Goal: Transaction & Acquisition: Purchase product/service

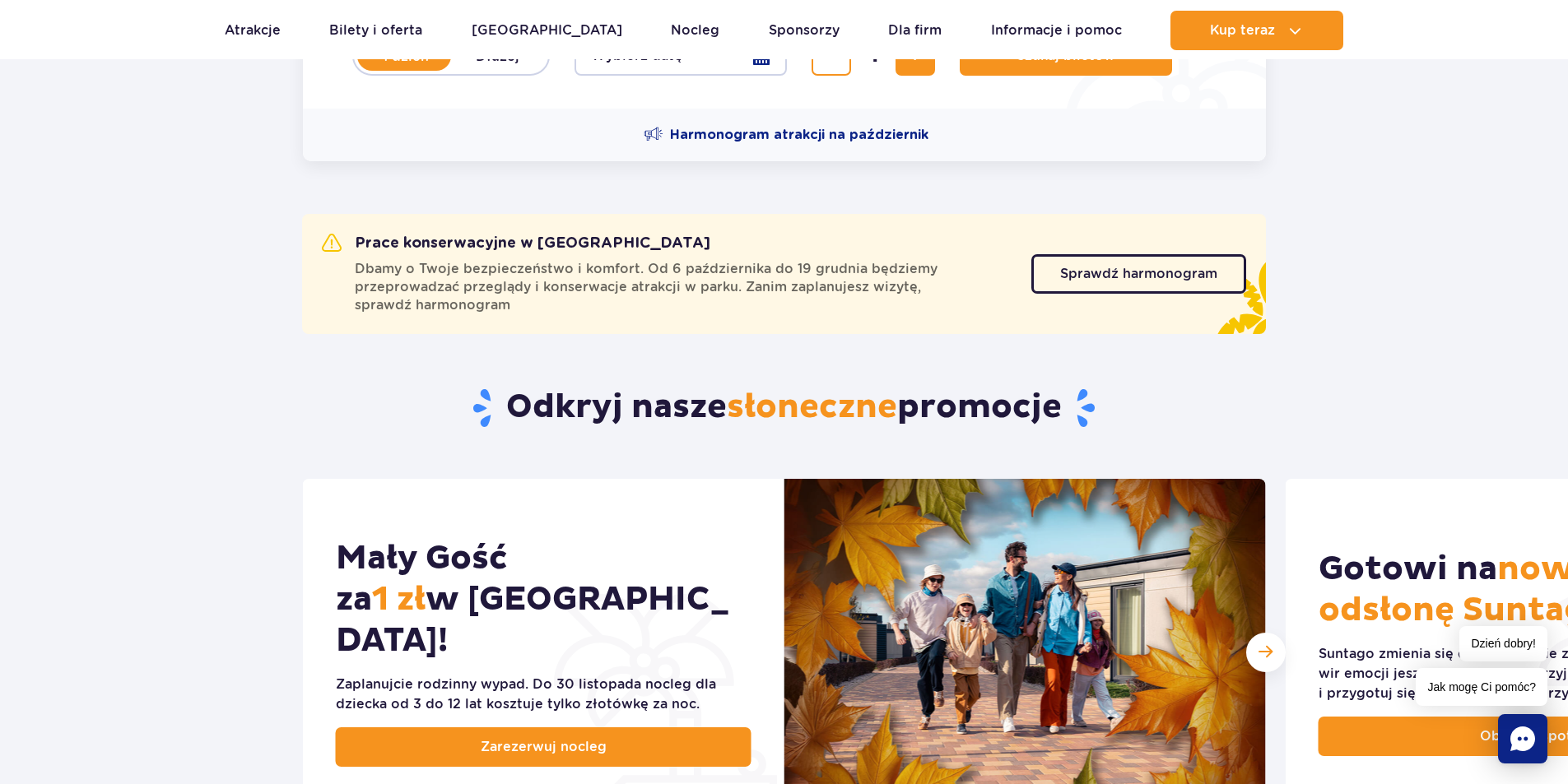
scroll to position [494, 0]
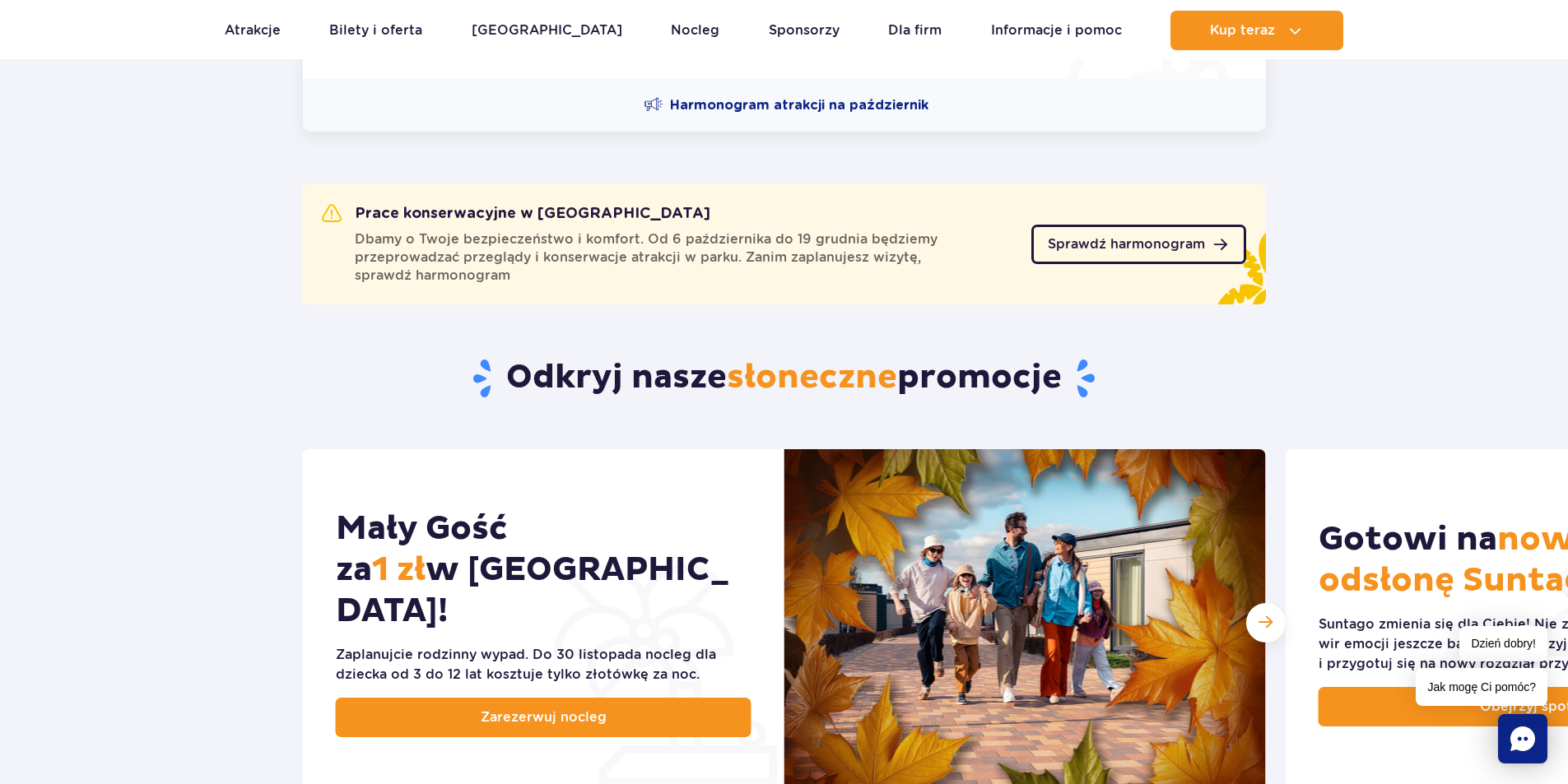
click at [1059, 239] on span "Sprawdź harmonogram" at bounding box center [1126, 245] width 157 height 13
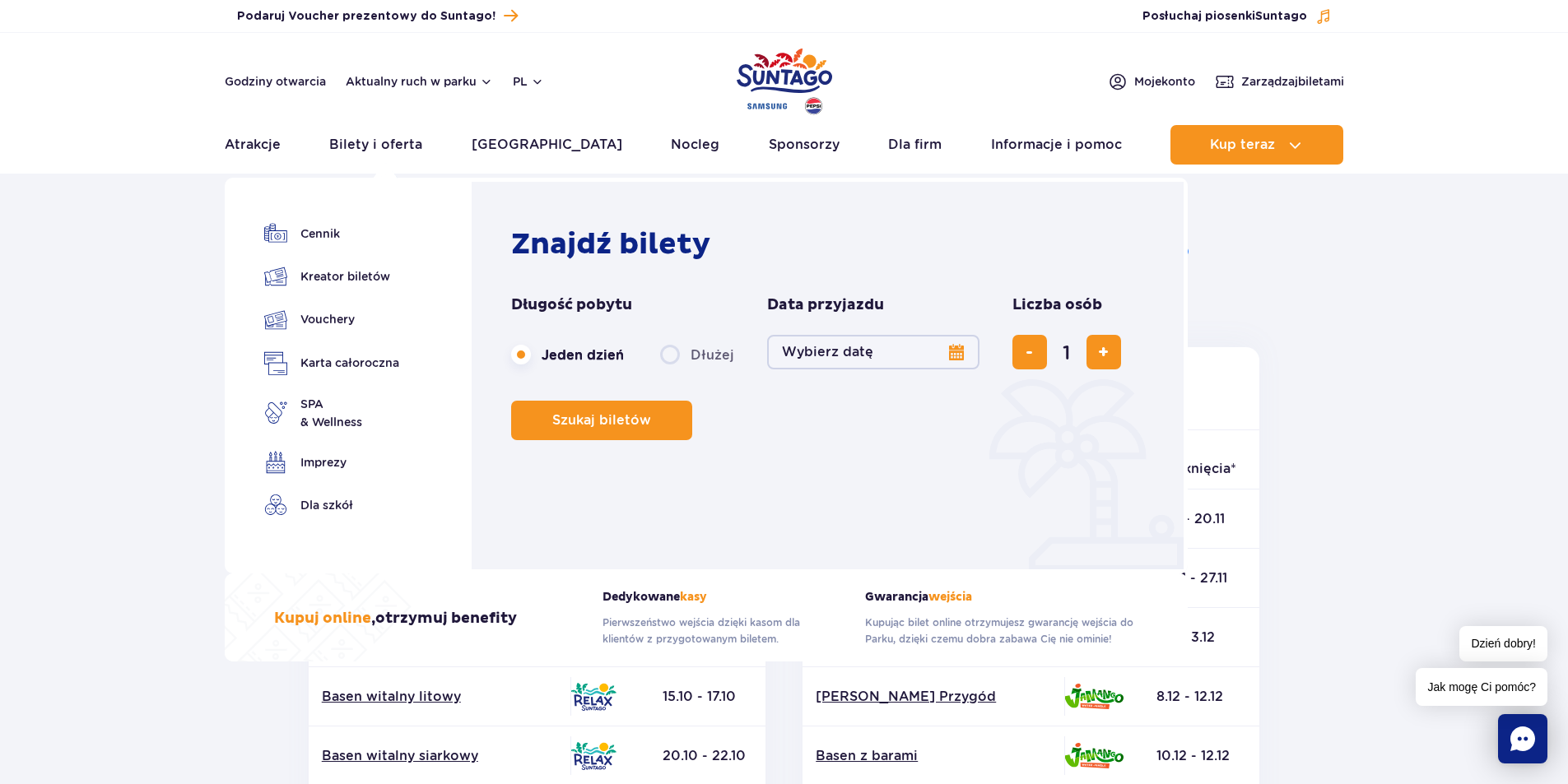
drag, startPoint x: 417, startPoint y: 138, endPoint x: 220, endPoint y: 226, distance: 215.8
click at [207, 228] on section "Powrót do strony głównej Harmonogram prac konserwacyjnych 2025 Relax i Saunaria…" at bounding box center [784, 767] width 1568 height 1179
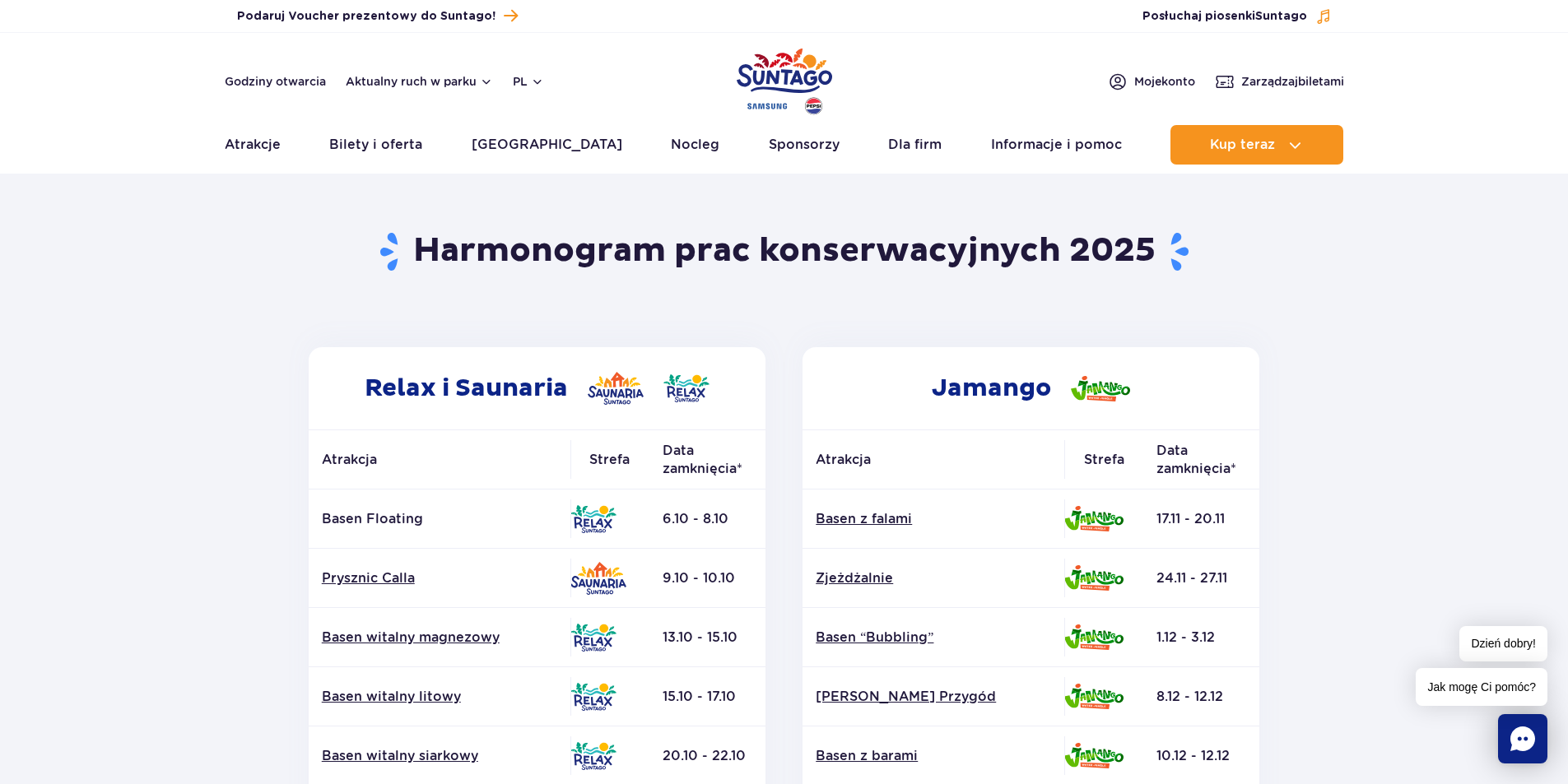
click at [1541, 357] on section "Powrót do strony głównej Harmonogram prac konserwacyjnych 2025 Relax i Saunaria…" at bounding box center [784, 767] width 1568 height 1179
click at [1507, 311] on section "Powrót do strony głównej Harmonogram prac konserwacyjnych 2025 Relax i Saunaria…" at bounding box center [784, 767] width 1568 height 1179
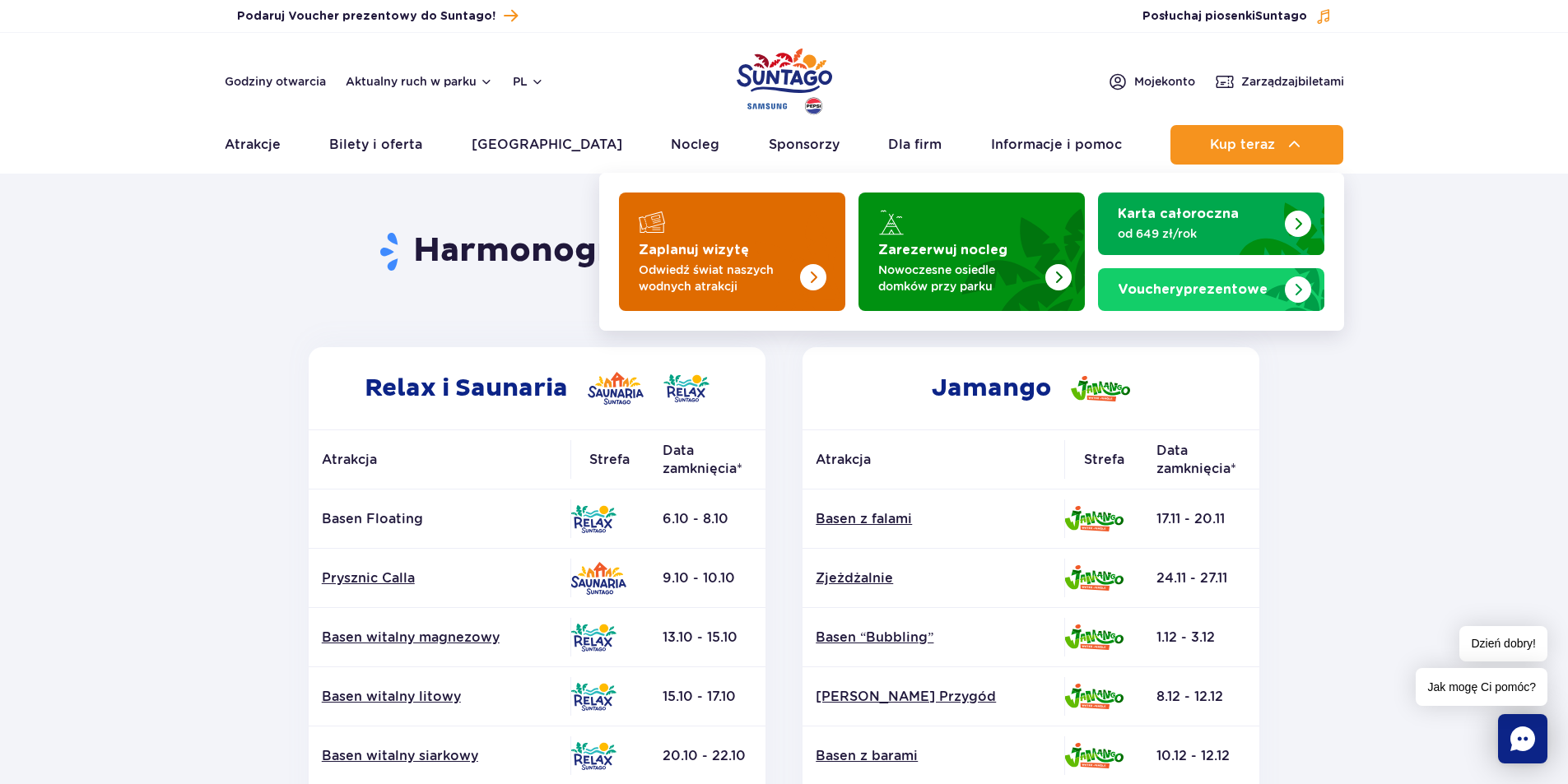
click at [802, 264] on img "Zaplanuj wizytę" at bounding box center [814, 278] width 26 height 26
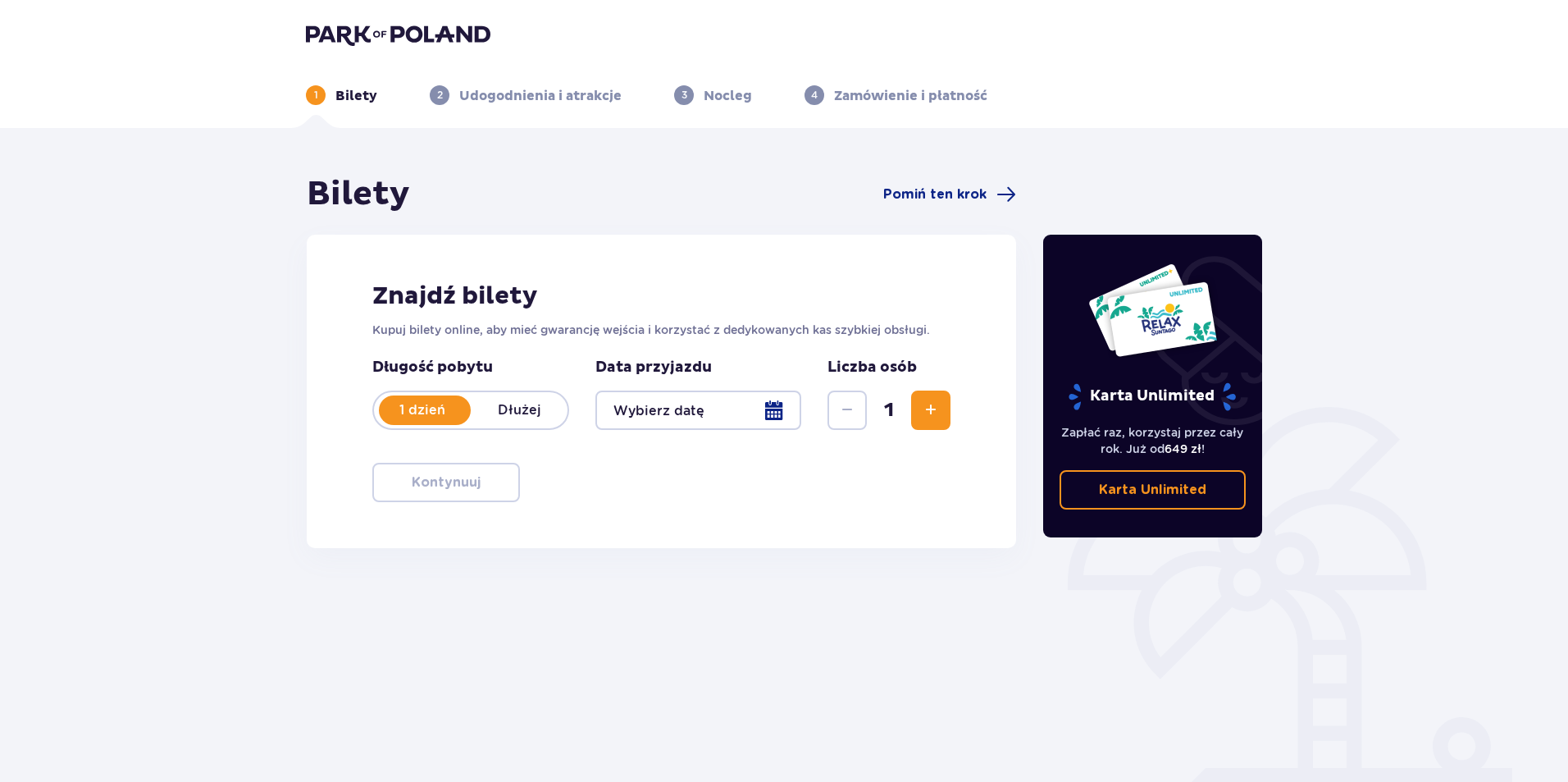
click at [721, 403] on div at bounding box center [698, 410] width 206 height 39
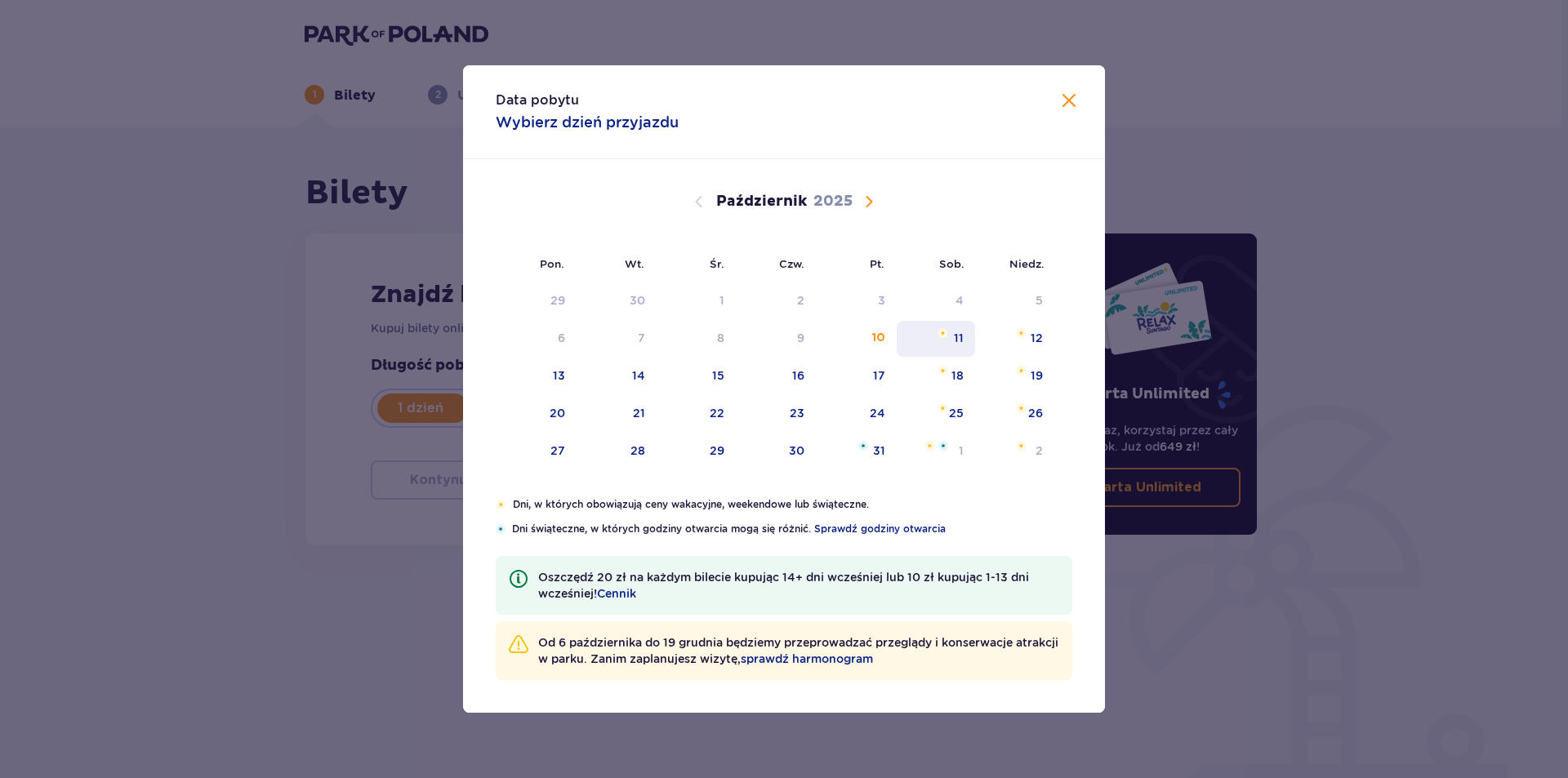
click at [945, 343] on div "11" at bounding box center [936, 339] width 79 height 35
type input "11.10.25"
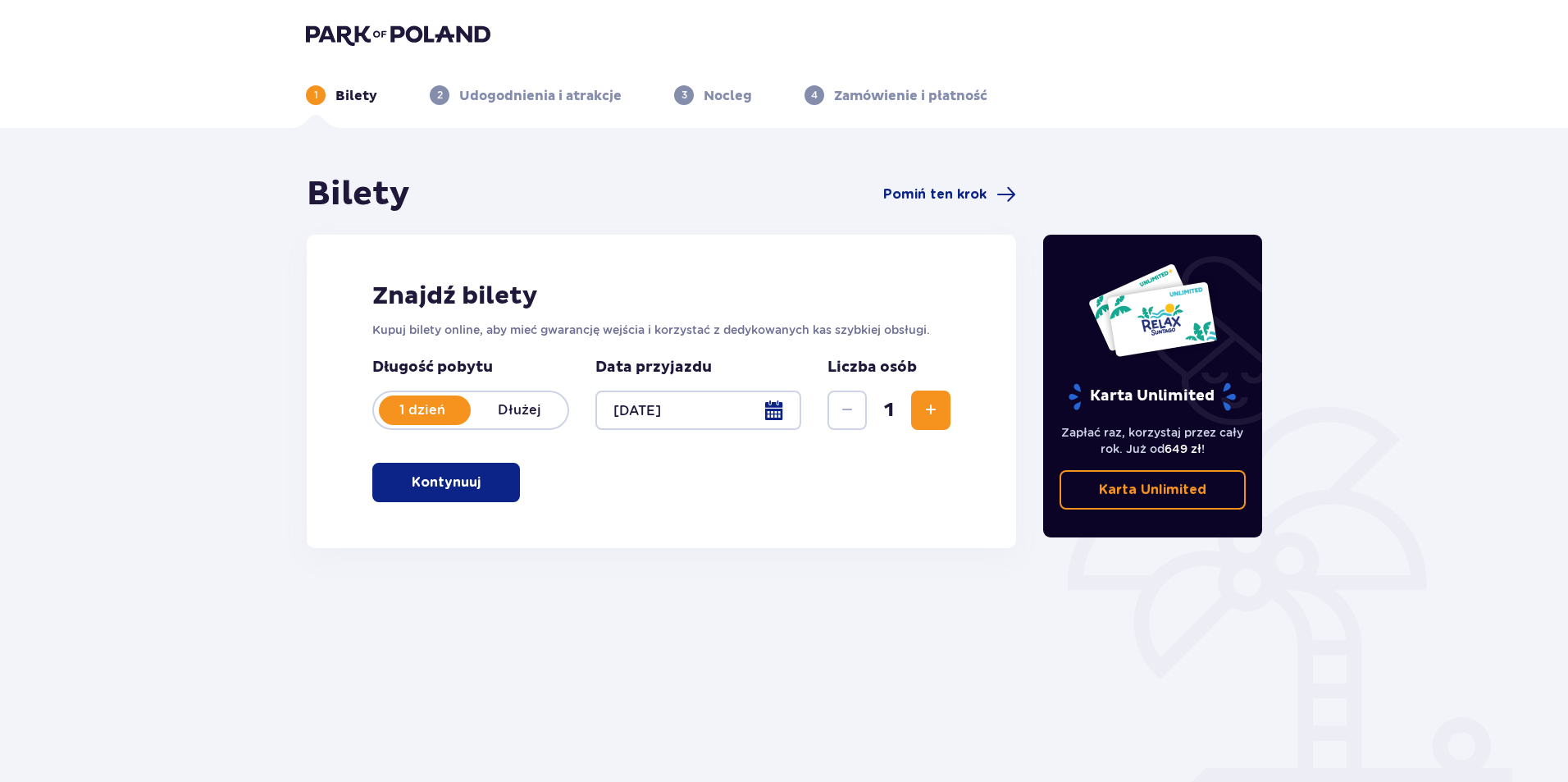
click at [681, 412] on div at bounding box center [698, 410] width 206 height 39
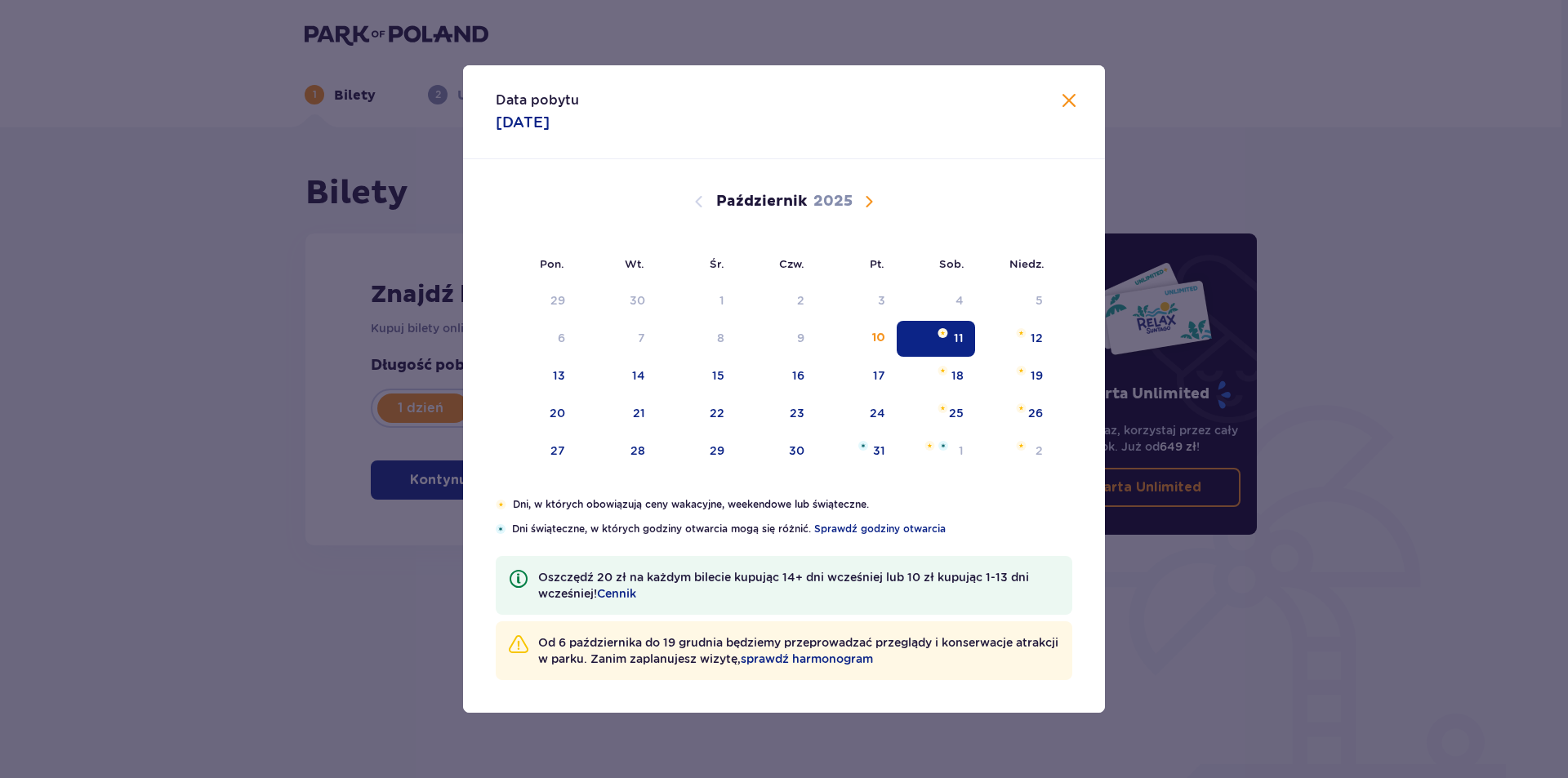
click at [1297, 561] on div "Data pobytu 11.10.2025 Pon. Wt. Śr. Czw. Pt. Sob. Niedz. Wrzesień 2025 1 2 3 4 …" at bounding box center [784, 389] width 1568 height 778
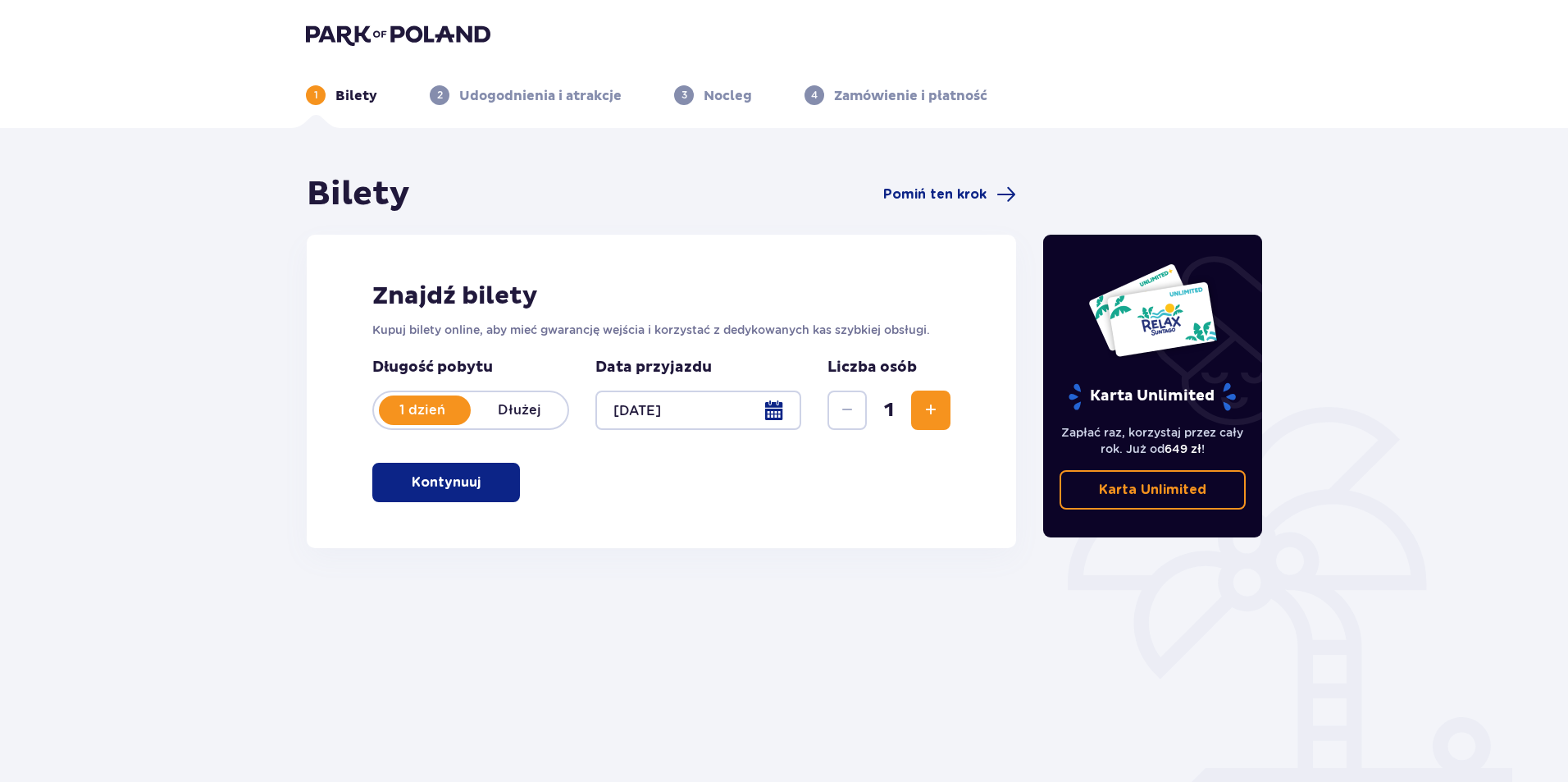
click at [919, 415] on button "Zwiększ" at bounding box center [931, 410] width 39 height 39
click at [919, 414] on button "Zwiększ" at bounding box center [931, 410] width 39 height 39
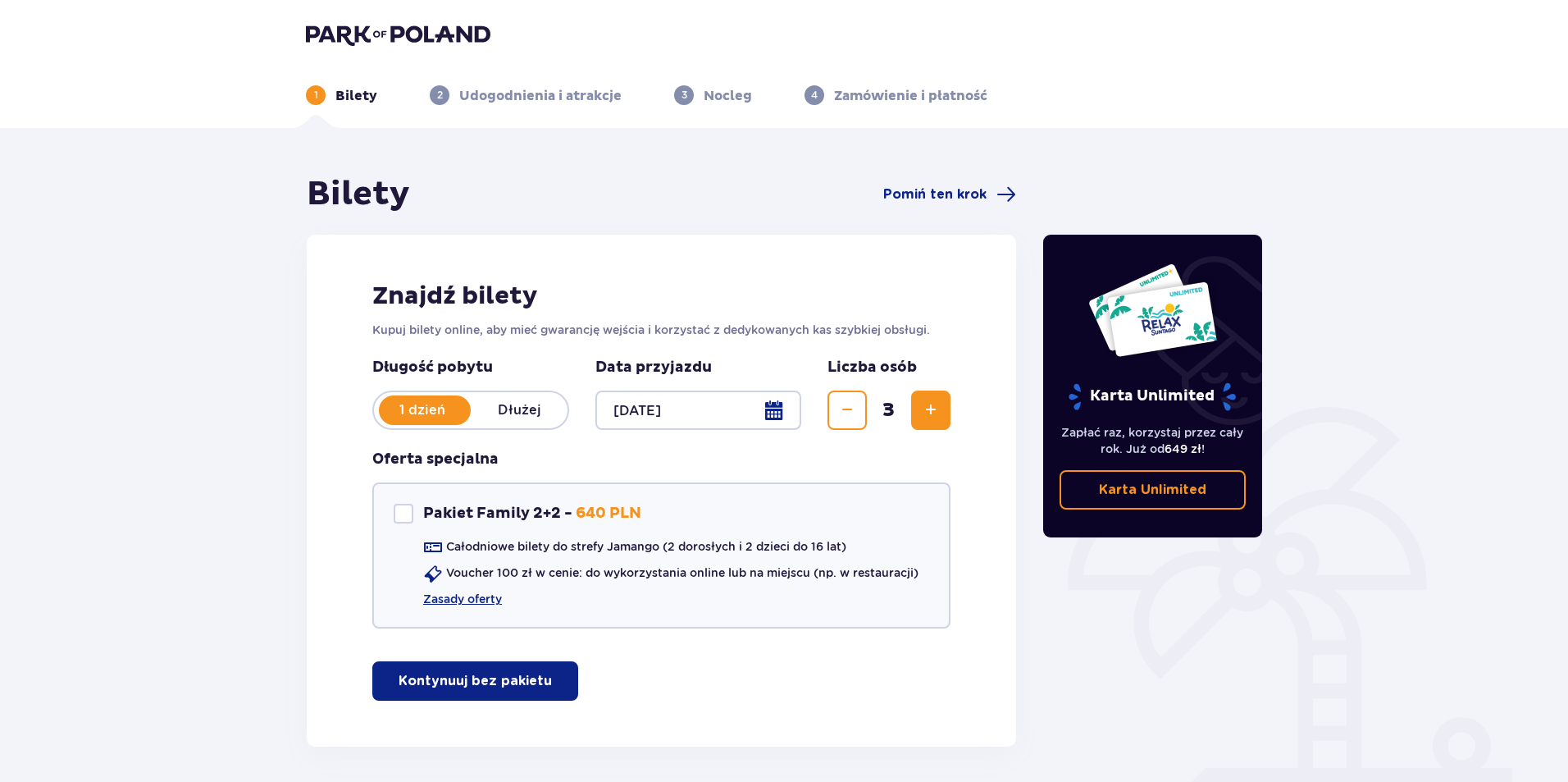
drag, startPoint x: 447, startPoint y: 691, endPoint x: 450, endPoint y: 677, distance: 14.3
click at [447, 689] on button "Kontynuuj bez pakietu" at bounding box center [475, 682] width 206 height 39
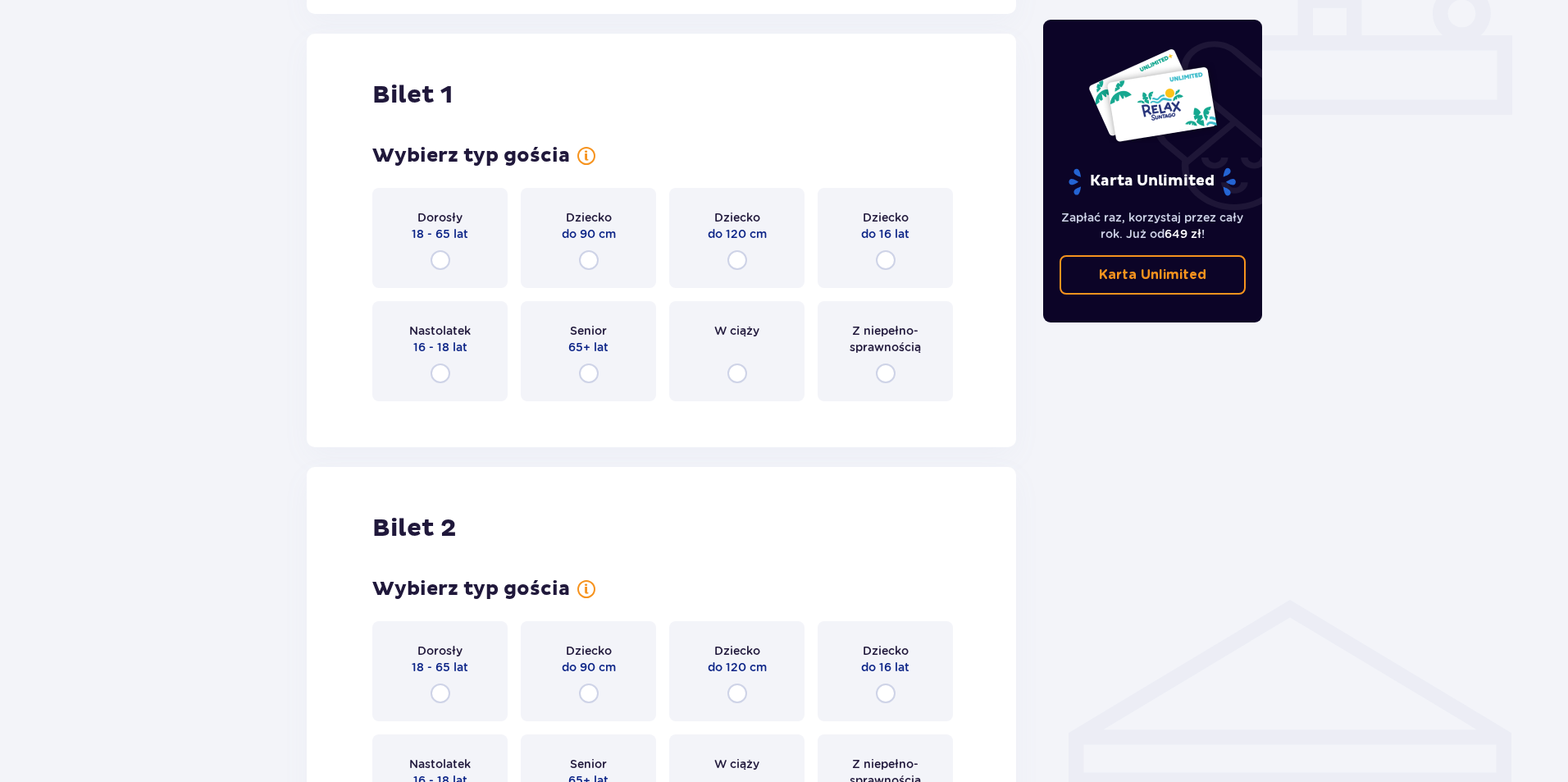
scroll to position [747, 0]
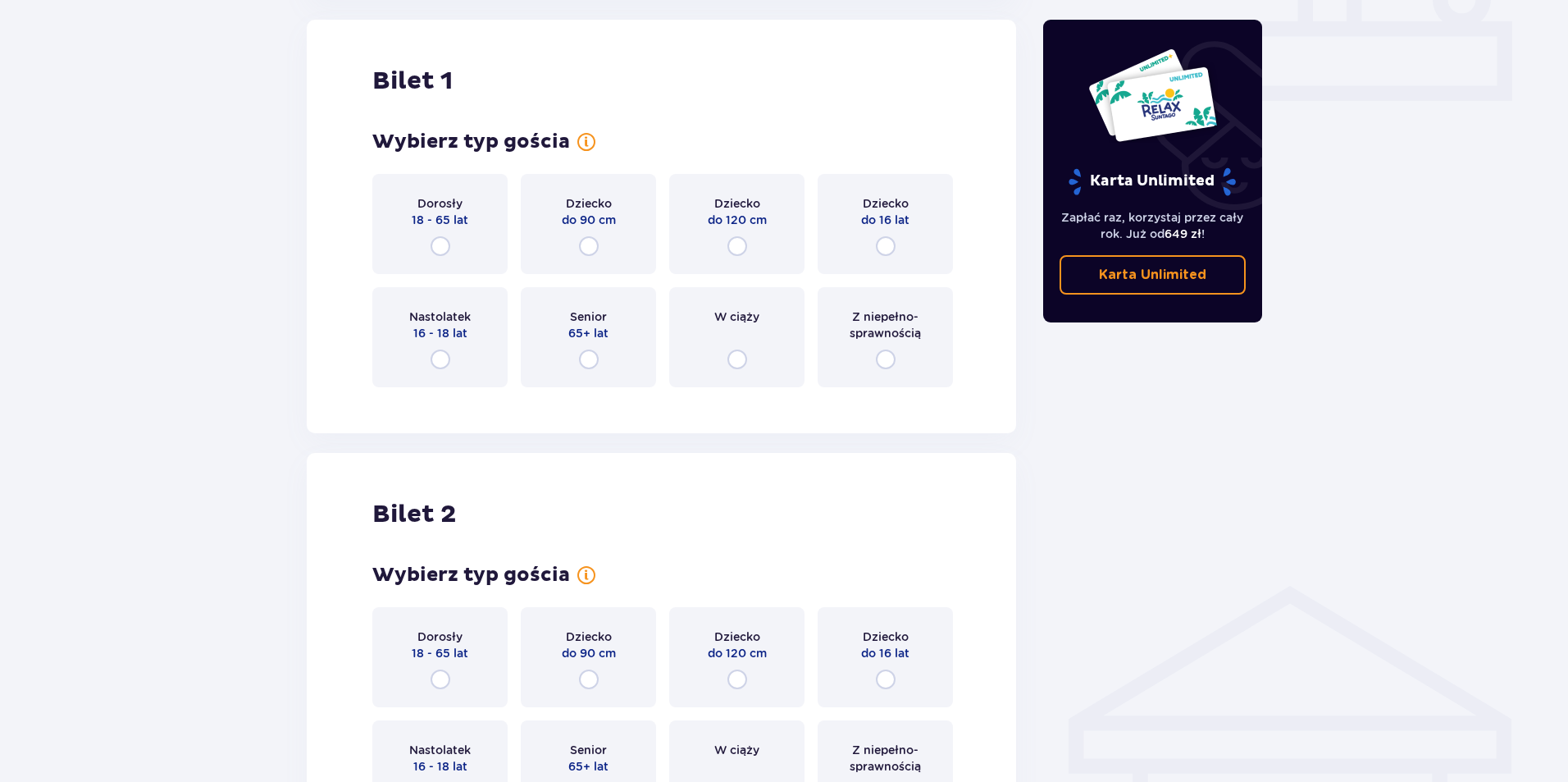
click at [1499, 289] on div "Bilety Pomiń ten krok Znajdź bilety Kupuj bilety online, aby mieć gwarancję wej…" at bounding box center [784, 429] width 1568 height 2096
click at [448, 245] on input "radio" at bounding box center [440, 246] width 20 height 20
radio input "true"
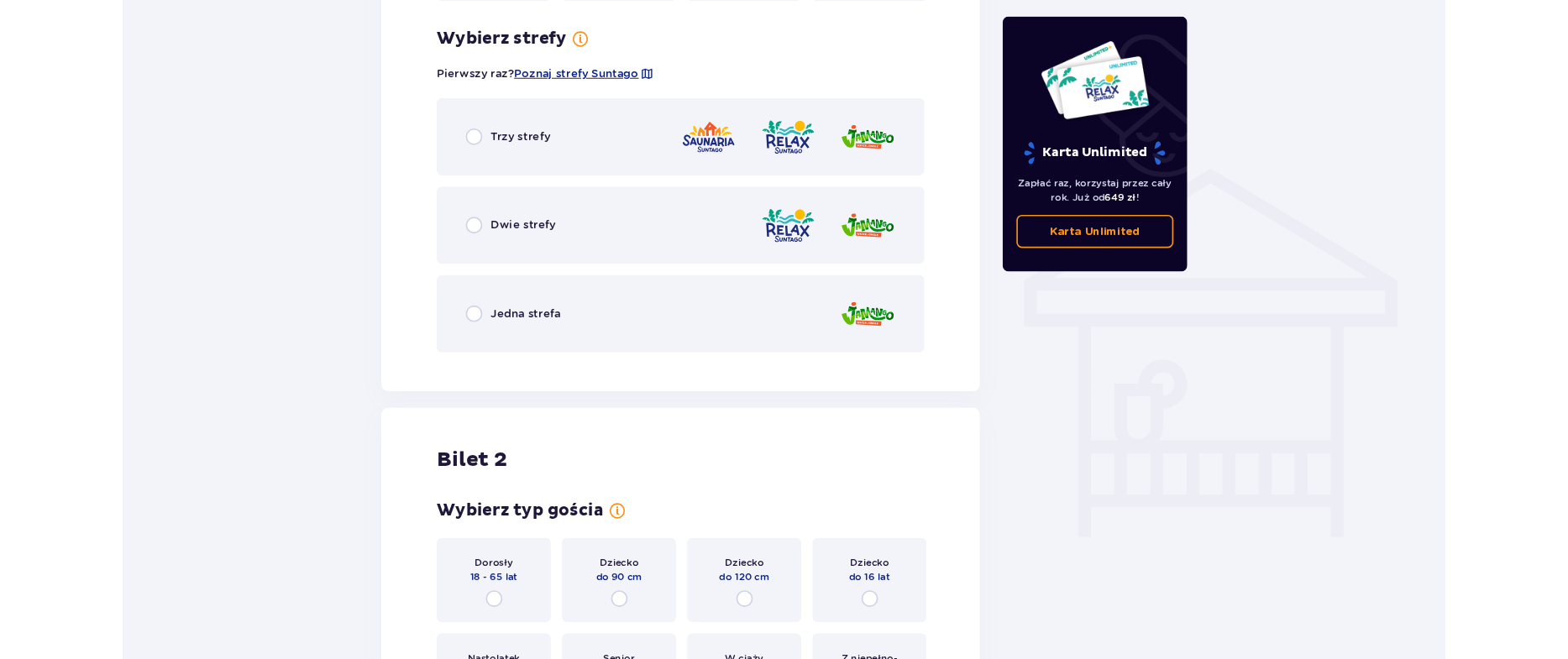
scroll to position [1174, 0]
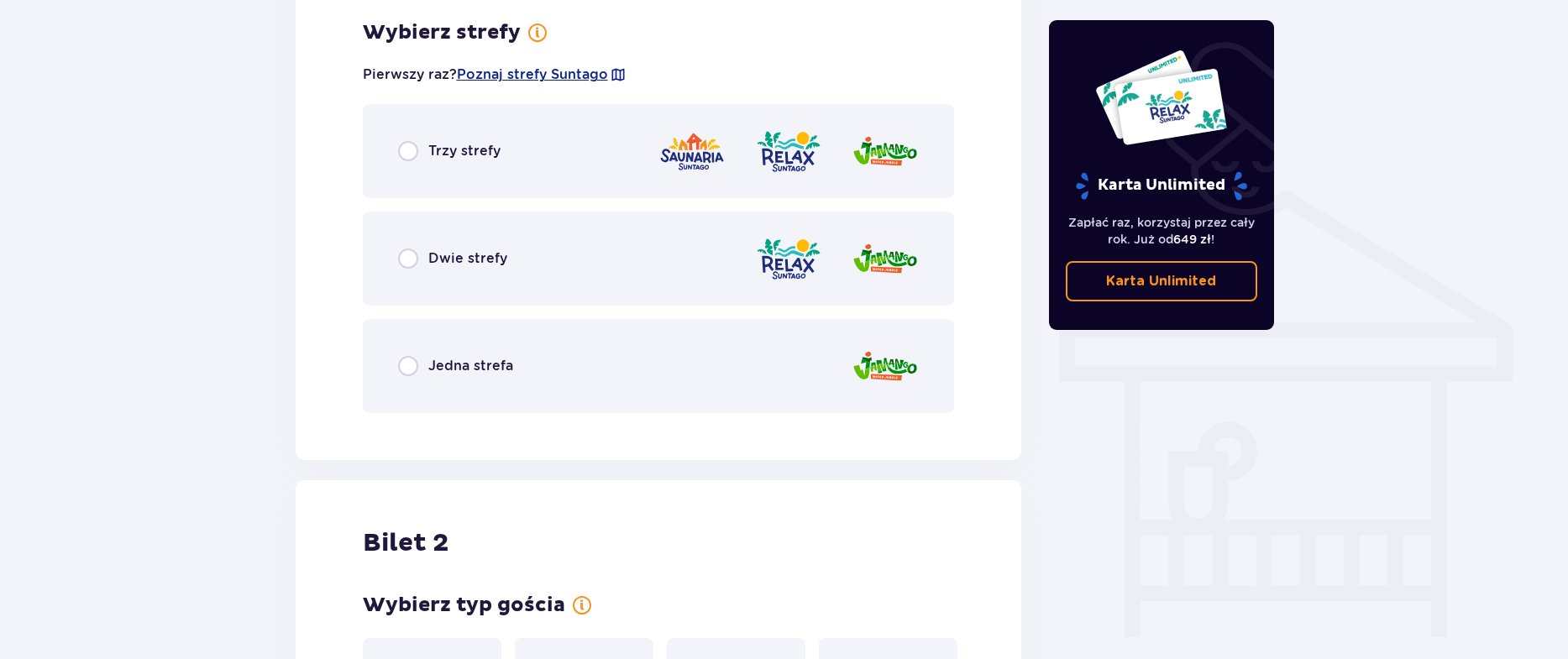
click at [1541, 64] on div "Bilety Pomiń ten krok Znajdź bilety Kupuj bilety online, aby mieć gwarancję wej…" at bounding box center [784, 242] width 1568 height 2572
click at [1558, 211] on div "Bilety Pomiń ten krok Znajdź bilety Kupuj bilety online, aby mieć gwarancję wej…" at bounding box center [784, 242] width 1568 height 2572
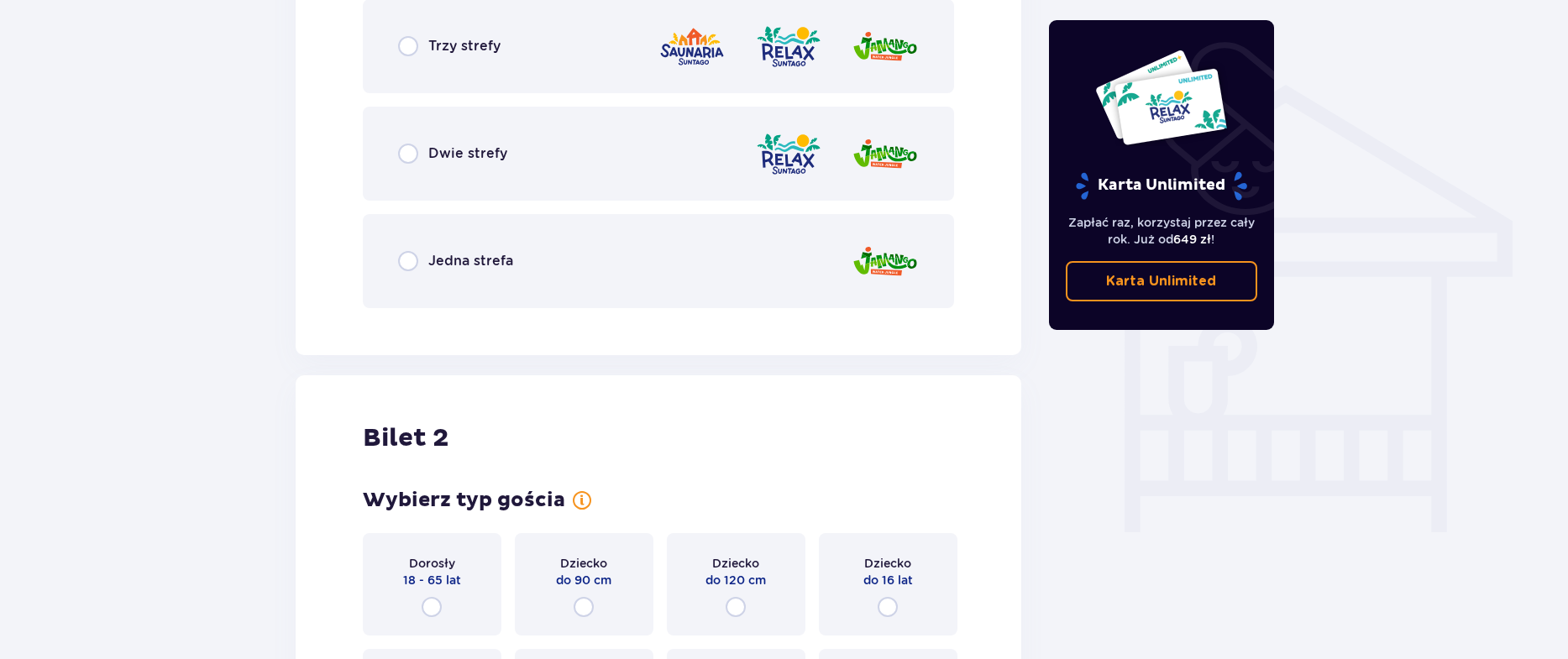
scroll to position [1426, 0]
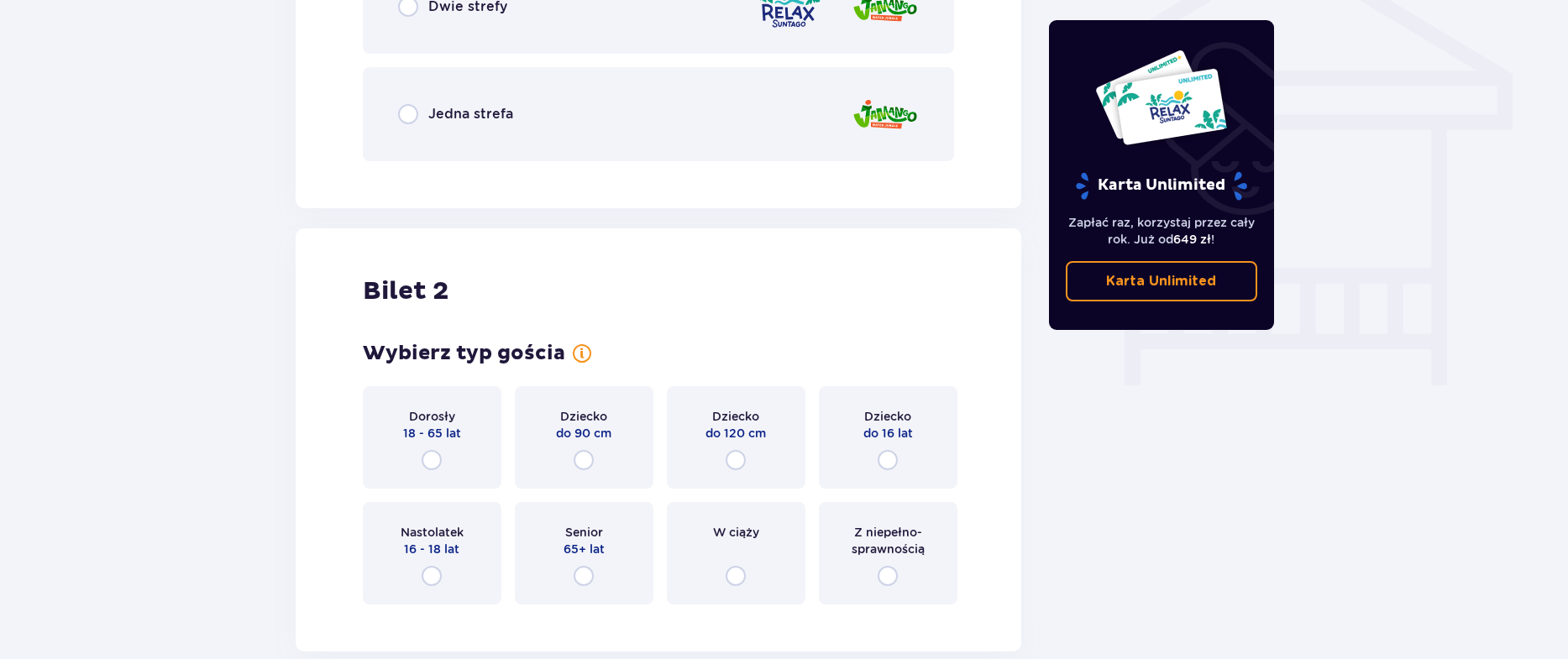
drag, startPoint x: 1268, startPoint y: 549, endPoint x: 1250, endPoint y: 546, distance: 18.2
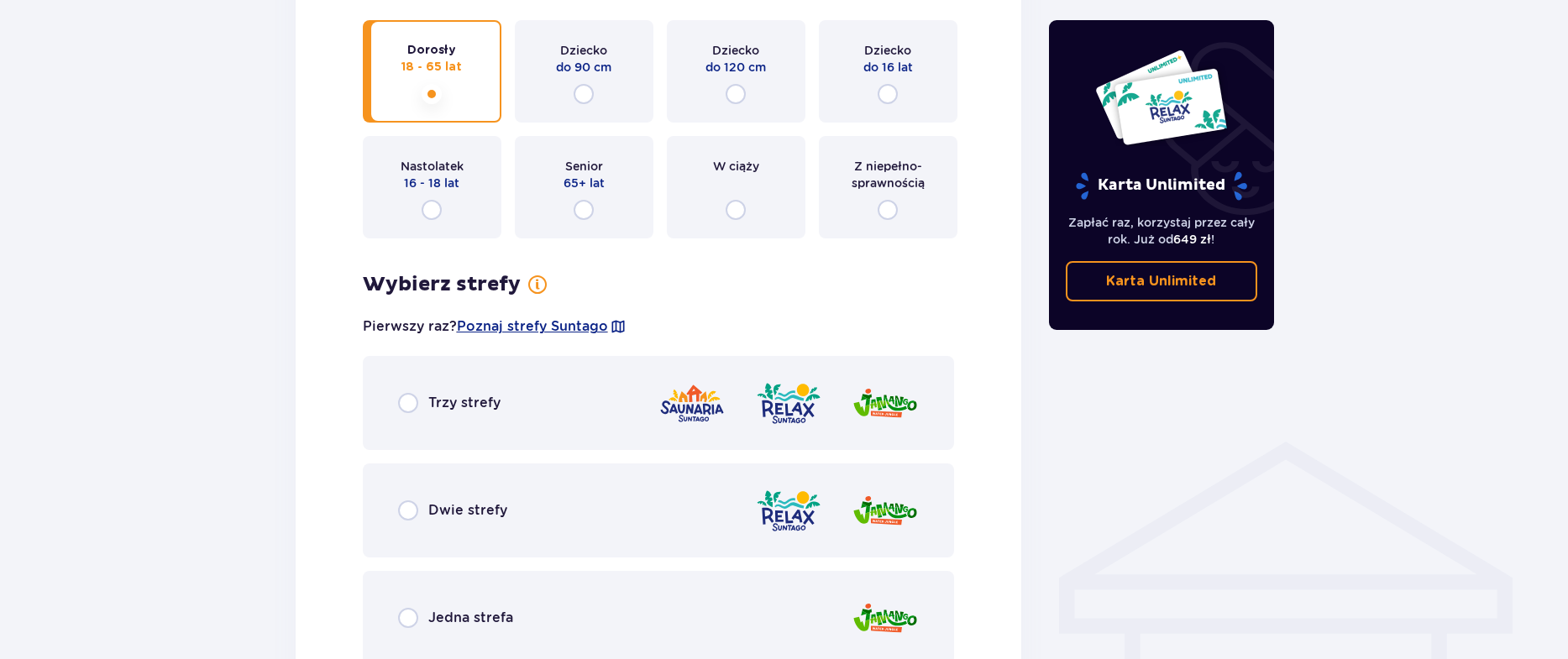
scroll to position [1006, 0]
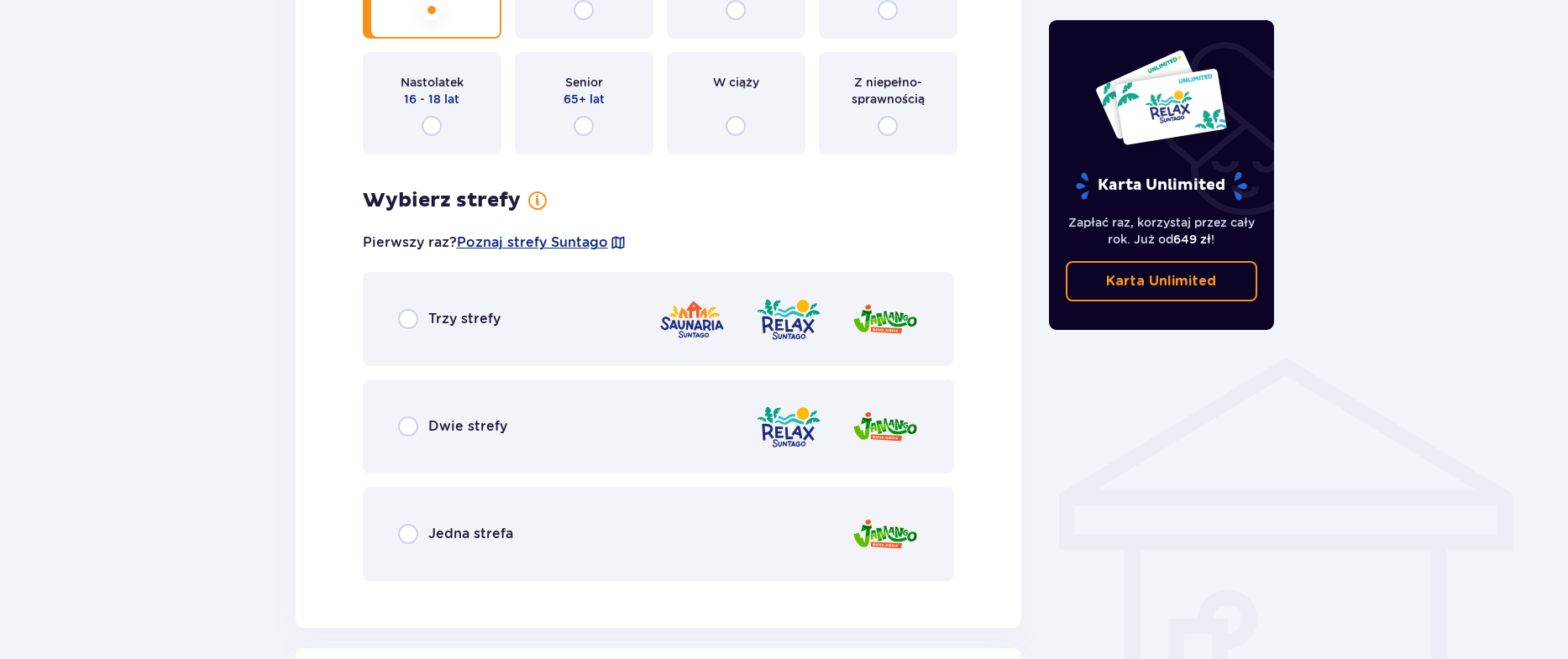
click at [448, 426] on span "Dwie strefy" at bounding box center [468, 426] width 79 height 18
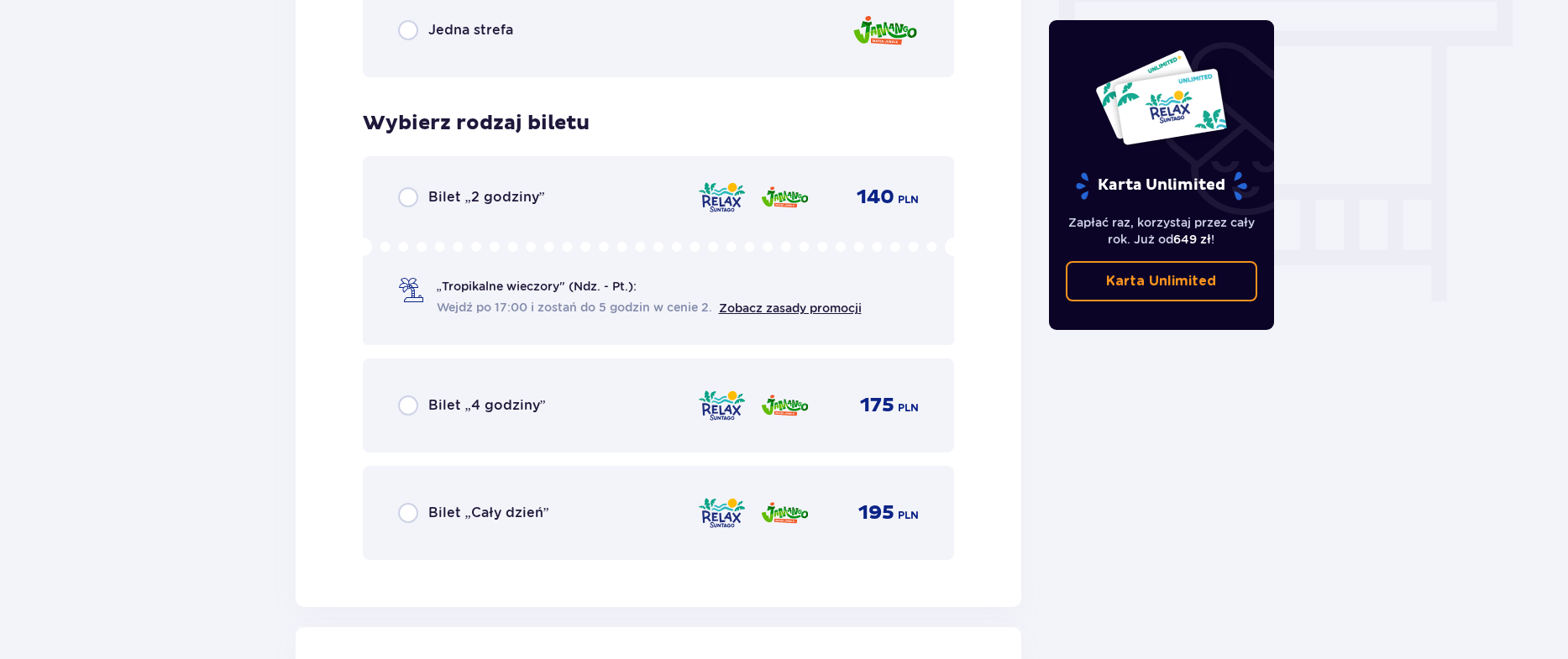
scroll to position [1432, 0]
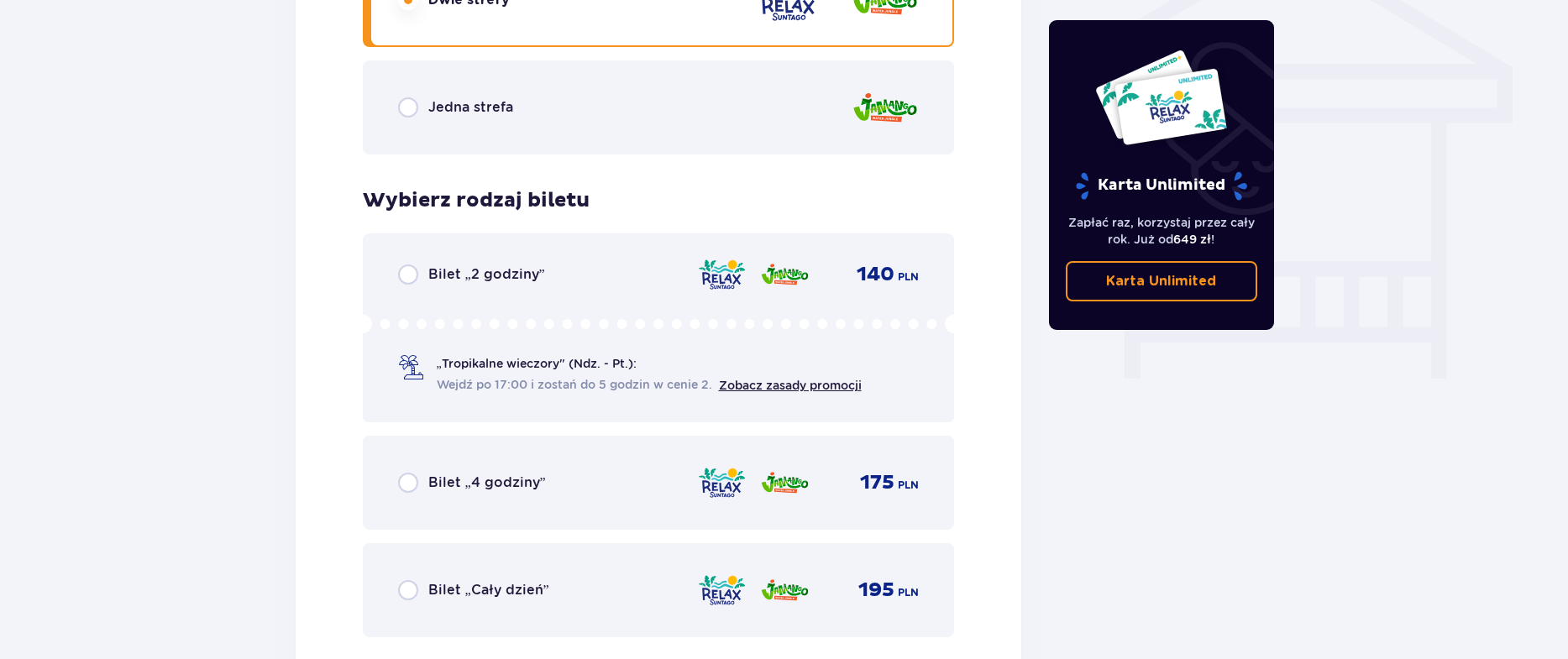
click at [505, 488] on span "Bilet „4 godziny”" at bounding box center [487, 482] width 117 height 18
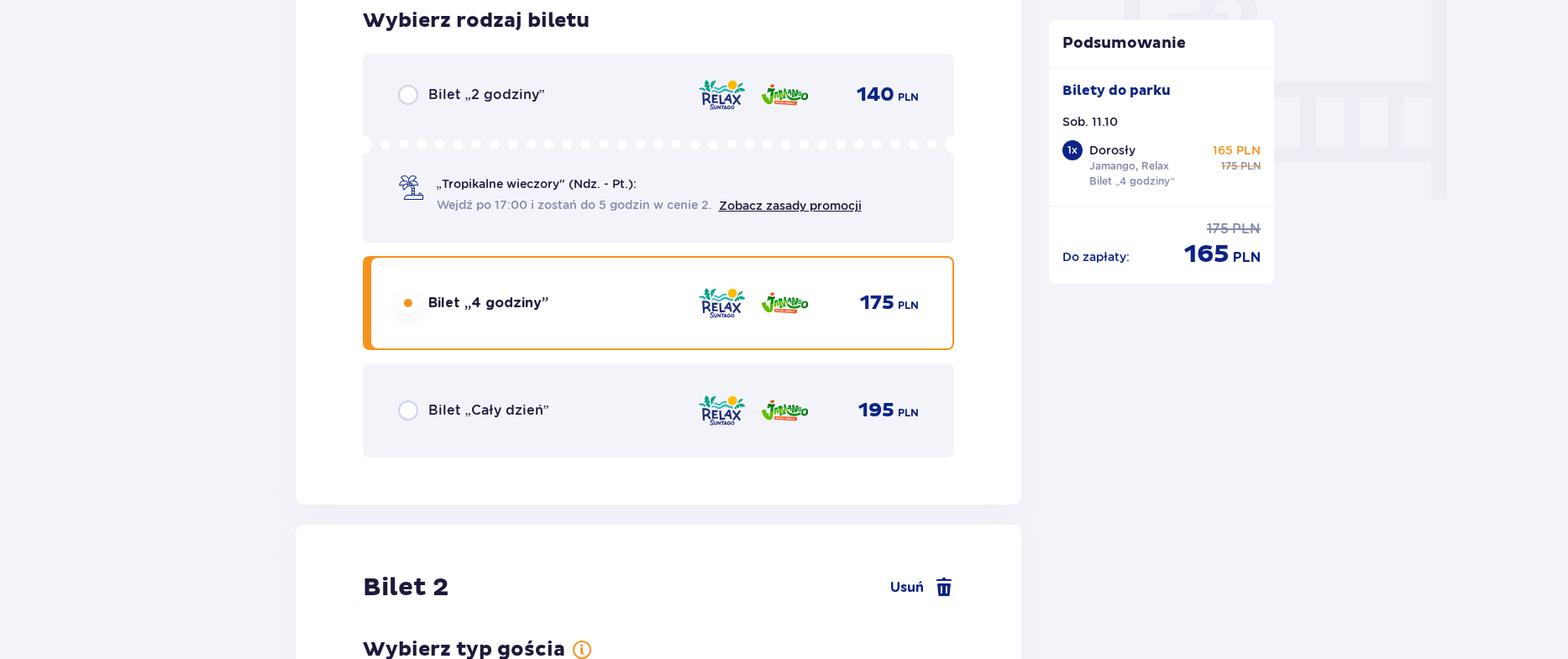
scroll to position [1602, 0]
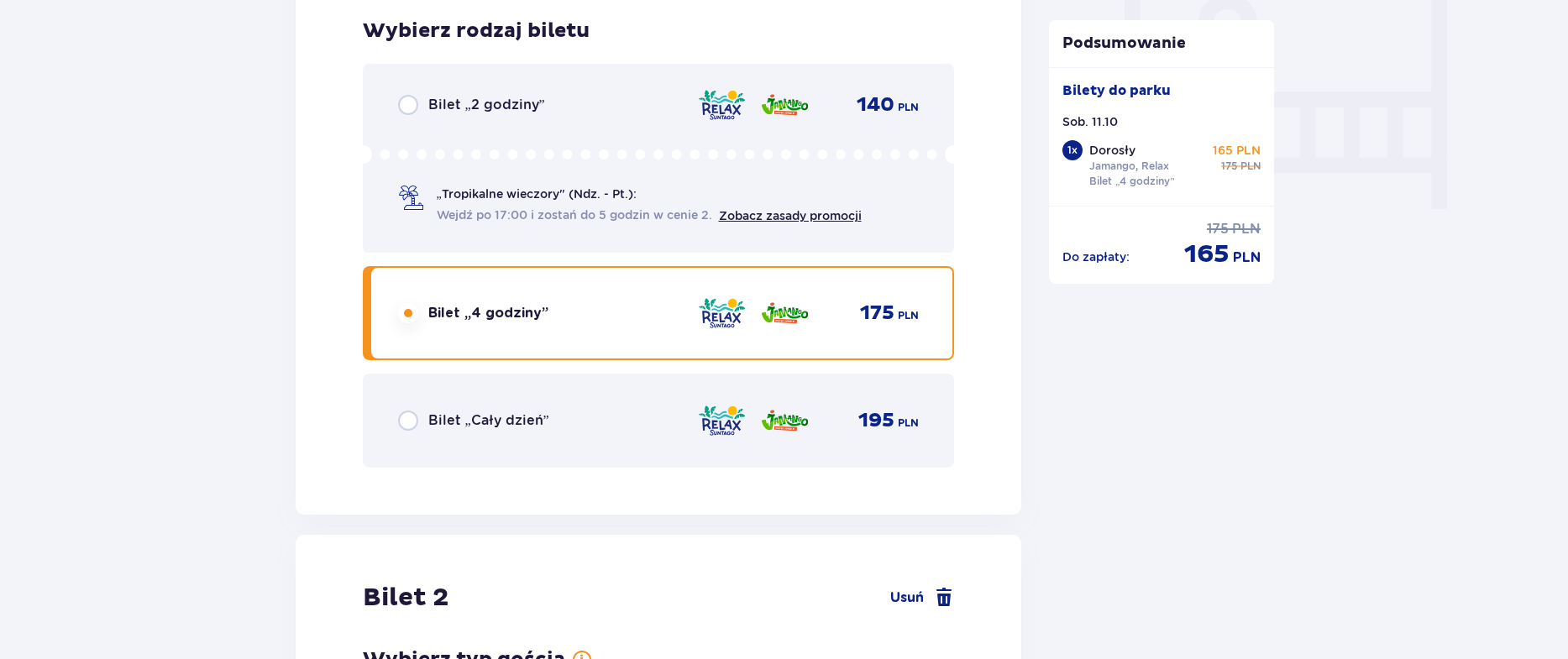
click at [1279, 523] on div "Podsumowanie Dodano bilet do zamówienia Bilety do parku Sob. 11.10 1 x Dorosły …" at bounding box center [1162, 29] width 252 height 2907
click at [1211, 491] on div "Podsumowanie Dodano bilet do zamówienia Bilety do parku Sob. 11.10 1 x Dorosły …" at bounding box center [1162, 29] width 252 height 2907
click at [1306, 537] on div "Bilety Pomiń ten krok Znajdź bilety Kupuj bilety online, aby mieć gwarancję wej…" at bounding box center [784, 55] width 1568 height 3054
drag, startPoint x: 1094, startPoint y: 467, endPoint x: 1038, endPoint y: 395, distance: 91.2
click at [1094, 467] on div "Podsumowanie Dodano bilet do zamówienia Bilety do parku Sob. 11.10 1 x Dorosły …" at bounding box center [1162, 29] width 252 height 2907
